Goal: Task Accomplishment & Management: Manage account settings

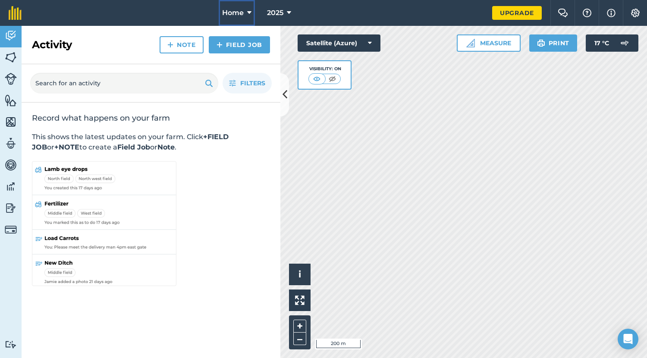
click at [240, 12] on span "Home" at bounding box center [233, 13] width 22 height 10
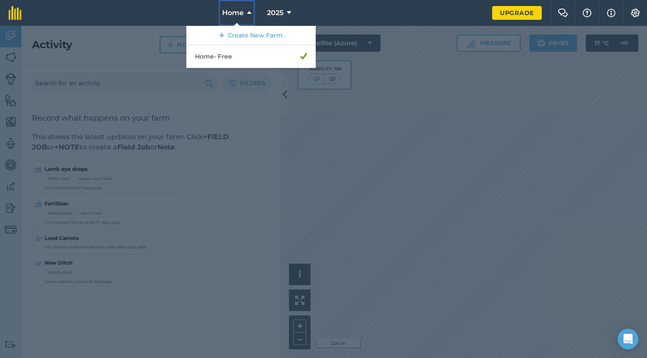
click at [242, 12] on span "Home" at bounding box center [233, 13] width 22 height 10
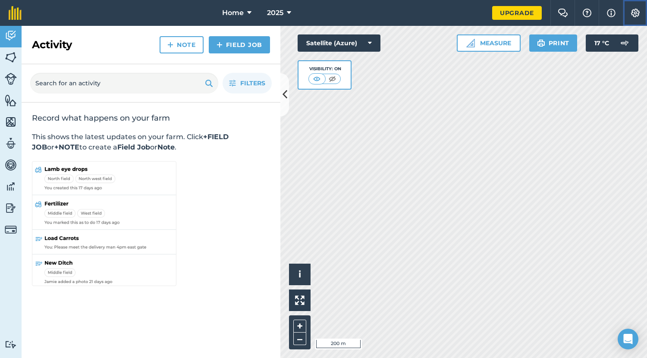
click at [636, 13] on img at bounding box center [635, 13] width 10 height 9
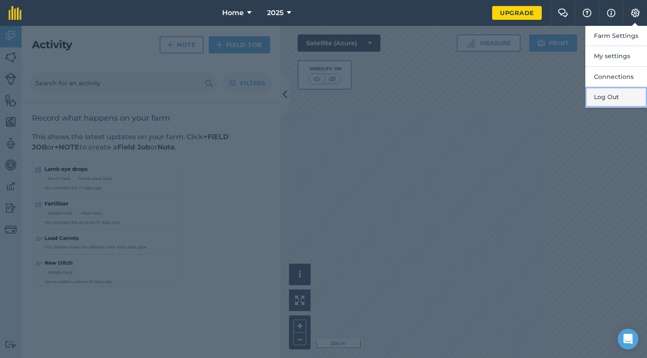
click at [612, 93] on button "Log Out" at bounding box center [616, 97] width 62 height 20
